Goal: Transaction & Acquisition: Purchase product/service

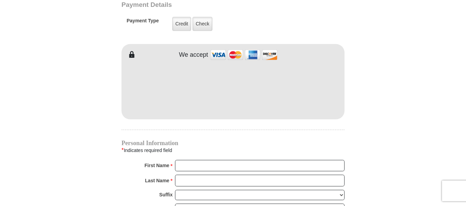
scroll to position [576, 0]
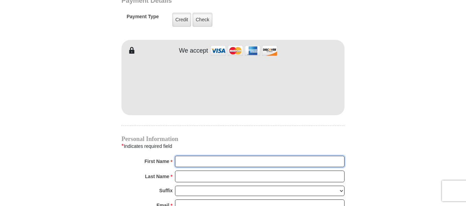
type input "Rita"
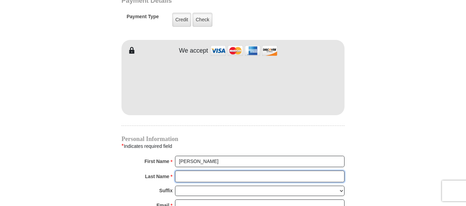
type input "Mackenhausen"
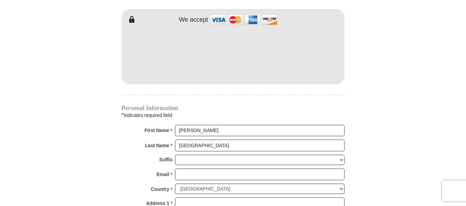
scroll to position [618, 0]
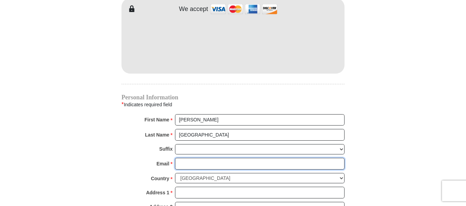
click at [279, 158] on input "Email *" at bounding box center [260, 164] width 170 height 12
type input "brie4d2day@yahoo.com"
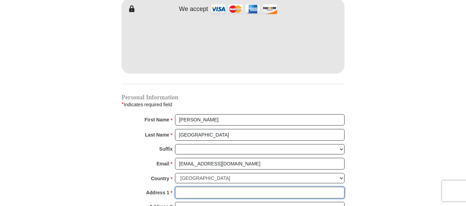
type input "106 4th Ave S"
type input "apartment 102"
type input "PRINCETON"
select select "MN"
type input "55371"
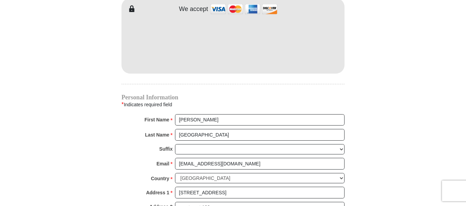
type input "3202479555"
click at [459, 118] on body "Eagle Mountain International Church Online Giving Because of gifts like yours, …" at bounding box center [233, 5] width 466 height 1246
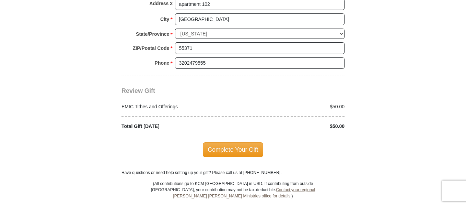
scroll to position [848, 0]
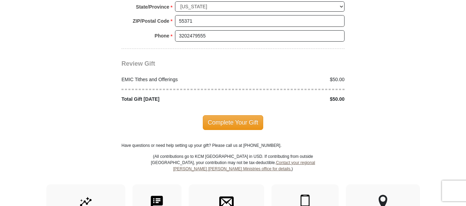
click at [234, 115] on span "Complete Your Gift" at bounding box center [233, 122] width 61 height 14
